Goal: Task Accomplishment & Management: Complete application form

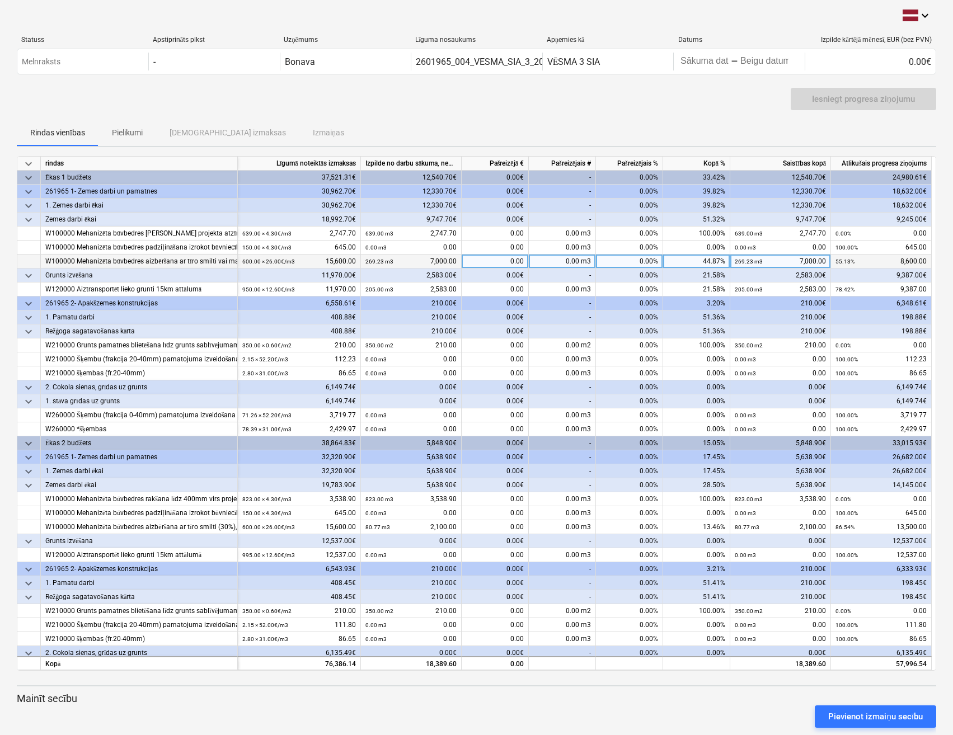
click at [504, 261] on div "0.00" at bounding box center [495, 262] width 67 height 14
type input "1400"
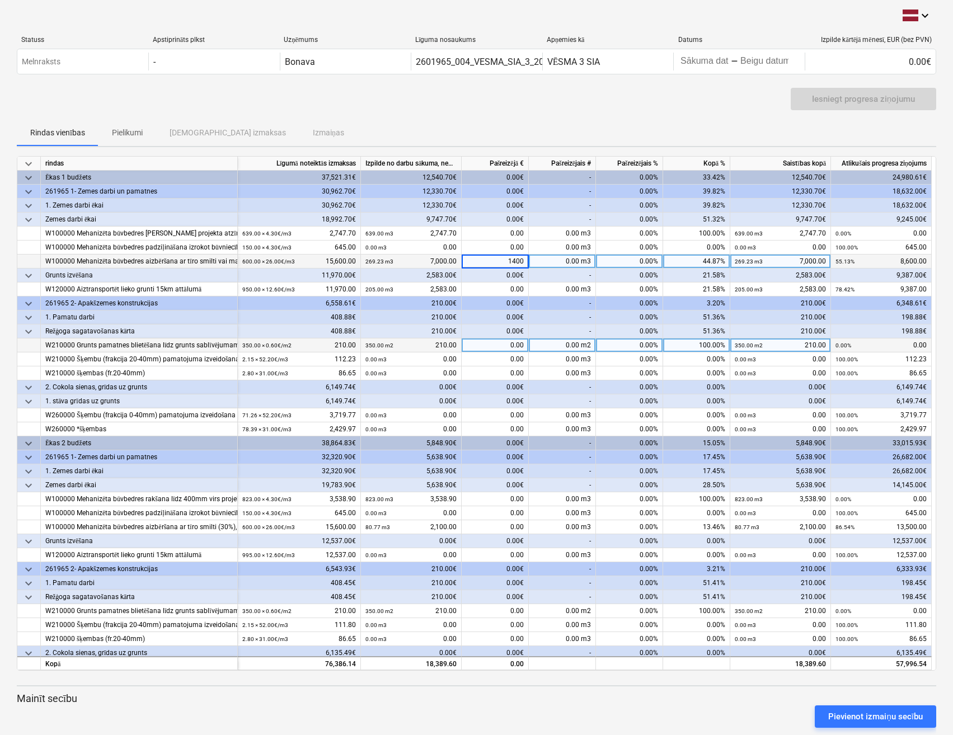
click at [501, 342] on div "0.00" at bounding box center [495, 345] width 67 height 14
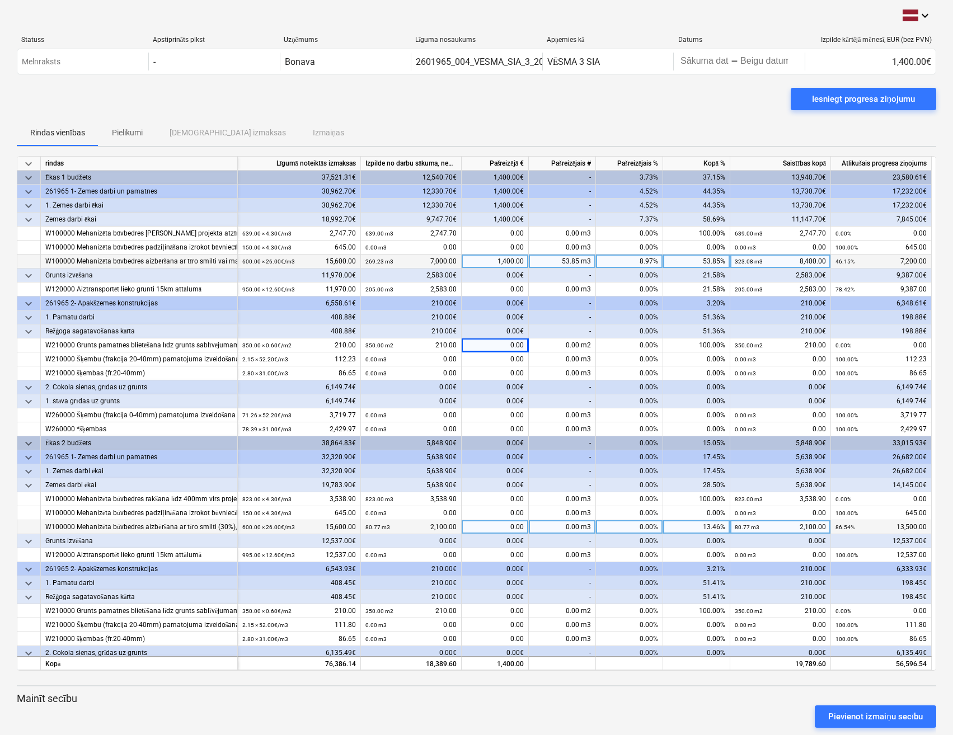
click at [477, 530] on div "0.00" at bounding box center [495, 527] width 67 height 14
type input "7800"
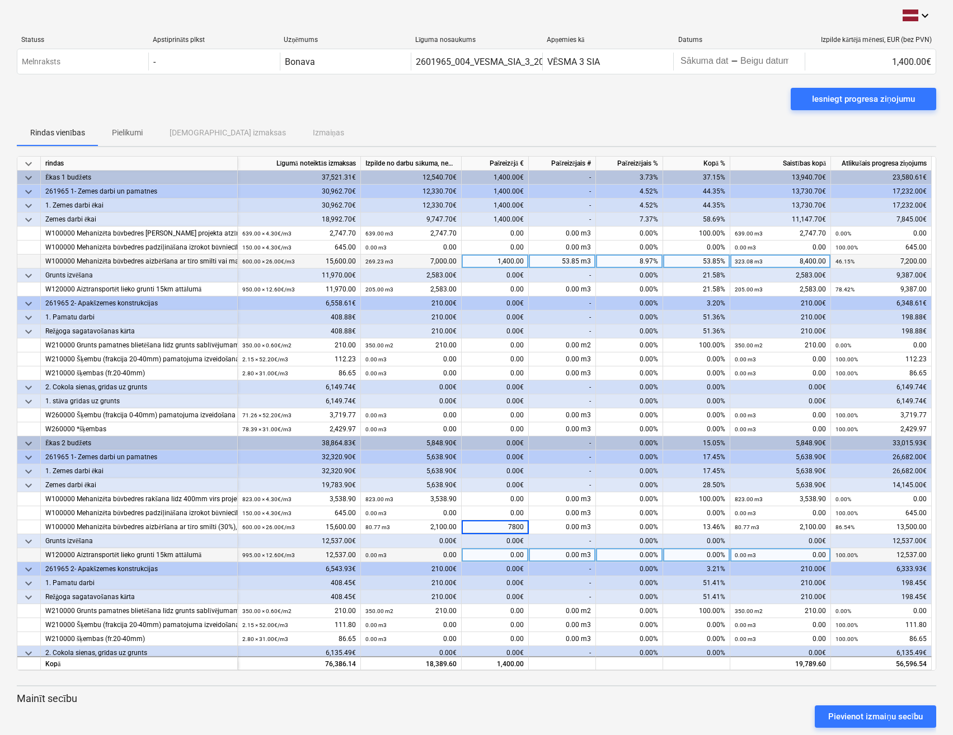
click at [486, 559] on div "0.00" at bounding box center [495, 555] width 67 height 14
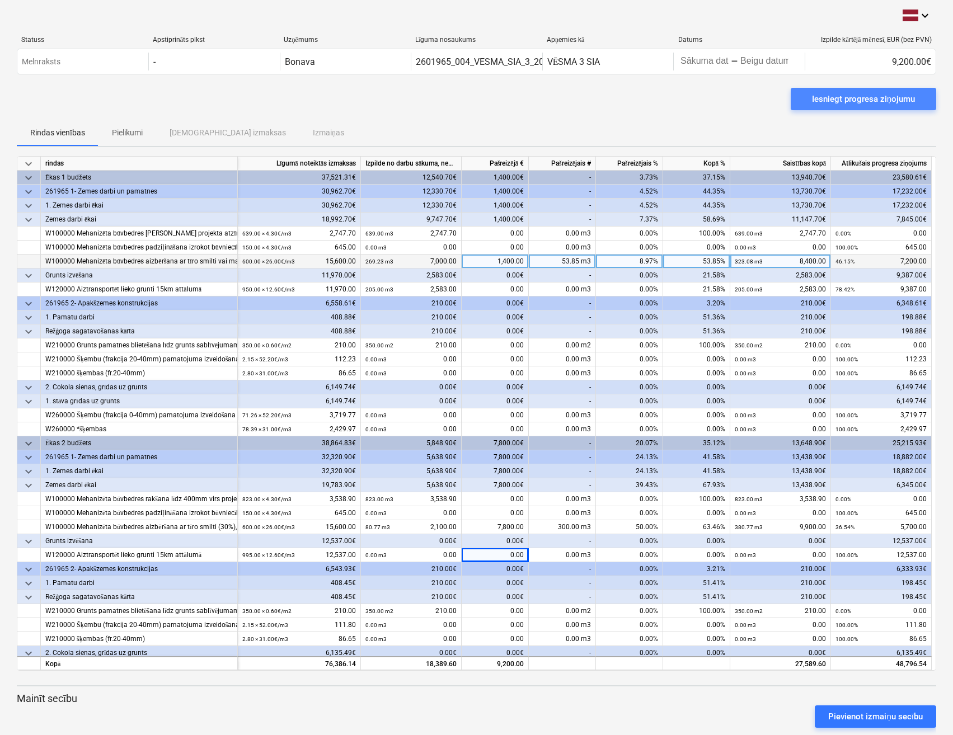
click at [857, 104] on div "Iesniegt progresa ziņojumu" at bounding box center [863, 99] width 103 height 15
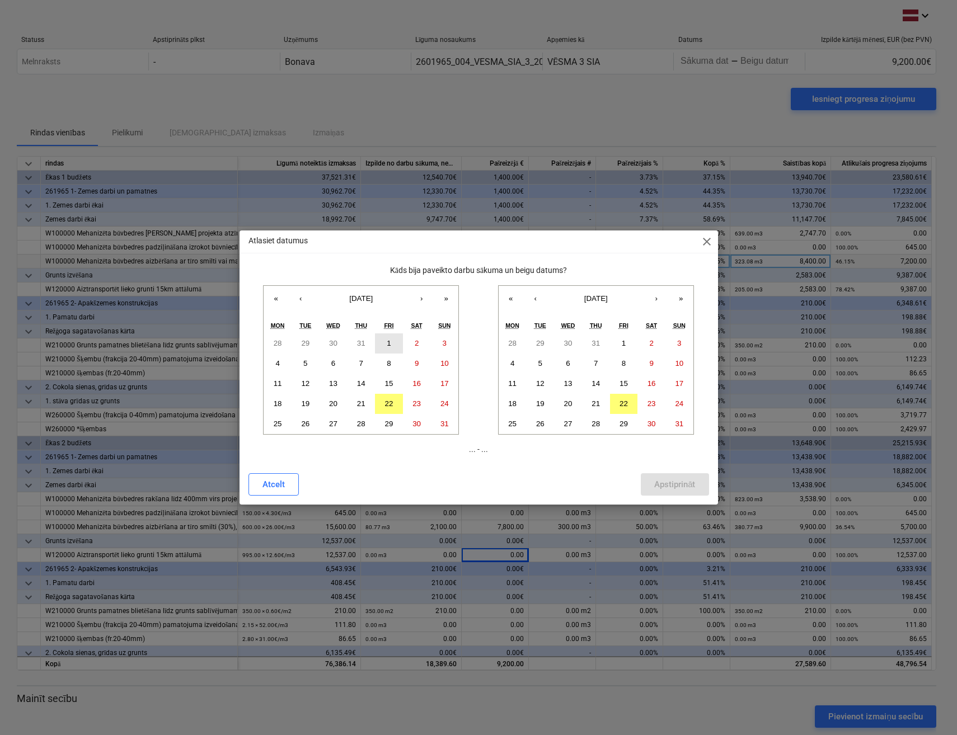
click at [379, 342] on button "1" at bounding box center [389, 343] width 28 height 20
click at [625, 404] on abbr "22" at bounding box center [623, 403] width 8 height 8
click at [672, 490] on div "Apstiprināt" at bounding box center [674, 484] width 41 height 15
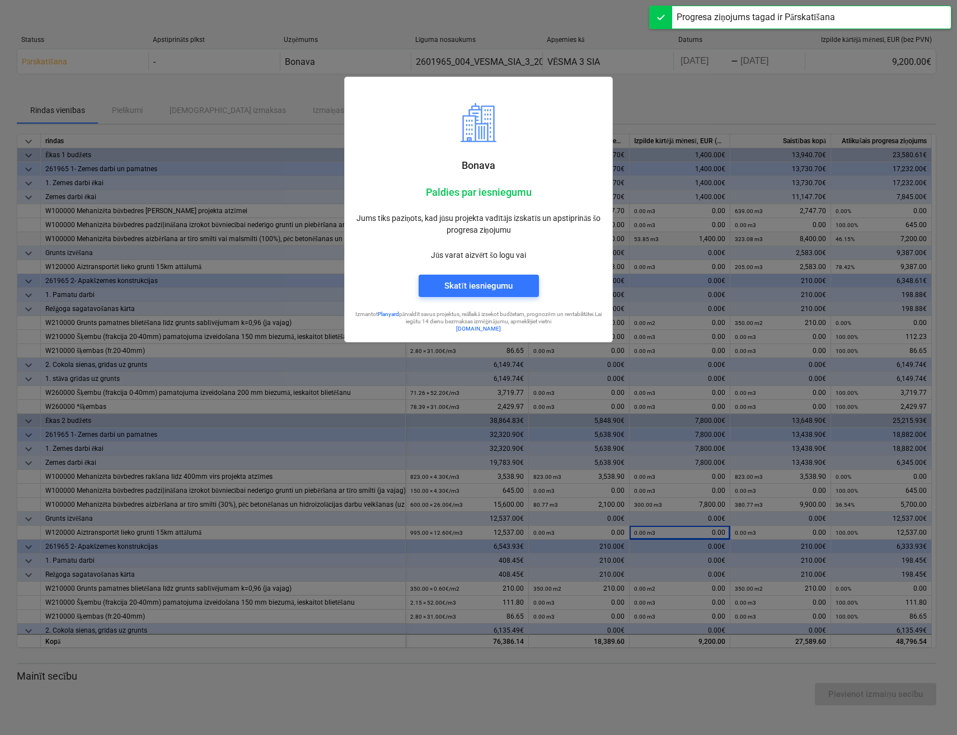
click at [681, 102] on div at bounding box center [478, 367] width 957 height 735
click at [753, 92] on div at bounding box center [478, 367] width 957 height 735
